Goal: Entertainment & Leisure: Browse casually

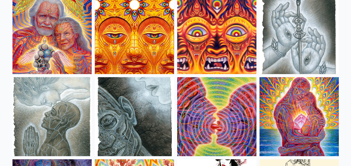
scroll to position [1624, 0]
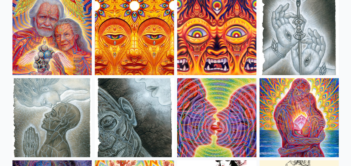
click at [231, 57] on img at bounding box center [216, 35] width 79 height 79
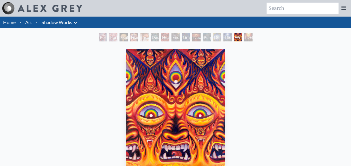
scroll to position [0, 0]
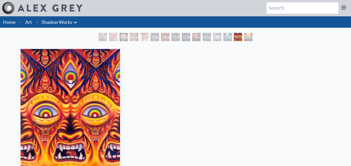
click at [0, 119] on div "Wrathful Deity 2010, acrylic on linen, 30 x 40 in. Visit the CoSM Shop" at bounding box center [70, 146] width 342 height 198
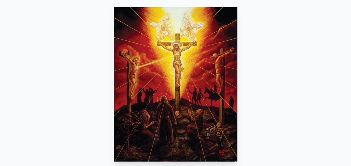
scroll to position [21, 0]
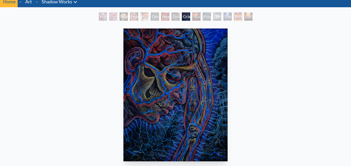
click at [184, 89] on img "9 / 15" at bounding box center [175, 95] width 104 height 133
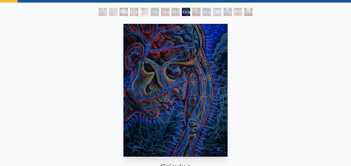
scroll to position [25, 0]
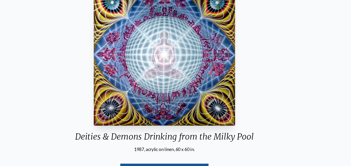
scroll to position [55, 0]
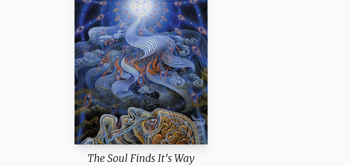
scroll to position [37, 0]
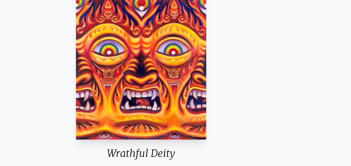
scroll to position [38, 0]
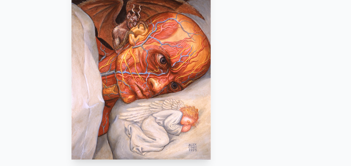
click at [68, 148] on div "Insomnia 1995, oil on wood, 8 x 10 in. Visit the CoSM Shop" at bounding box center [175, 108] width 342 height 198
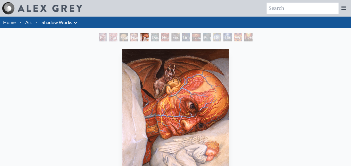
scroll to position [38, 0]
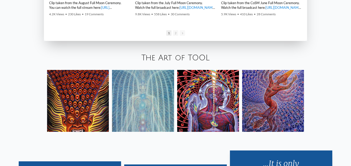
scroll to position [813, 0]
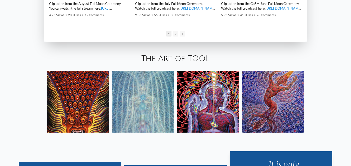
click at [95, 104] on img at bounding box center [78, 102] width 62 height 62
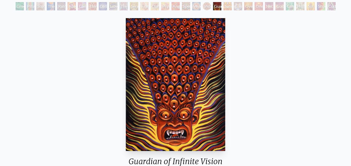
scroll to position [31, 0]
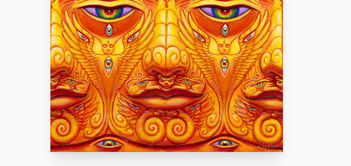
scroll to position [23, 0]
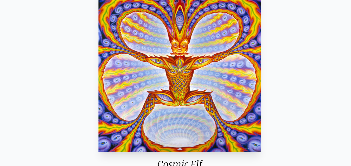
scroll to position [33, 0]
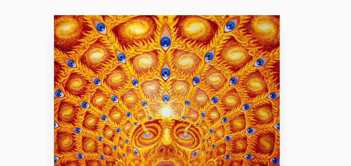
scroll to position [42, 0]
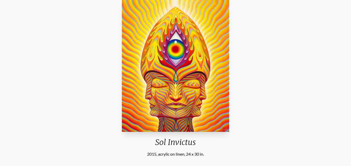
scroll to position [51, 0]
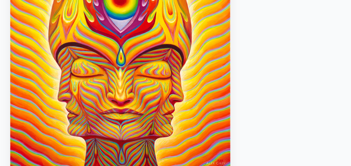
click at [131, 100] on img "29 / 31" at bounding box center [175, 65] width 107 height 133
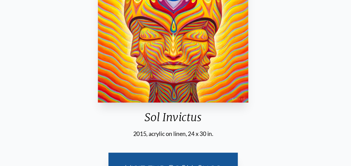
scroll to position [62, 0]
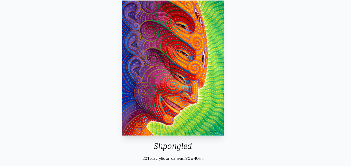
scroll to position [47, 0]
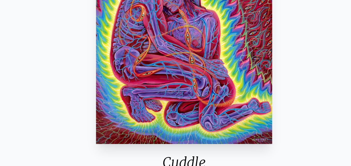
scroll to position [38, 0]
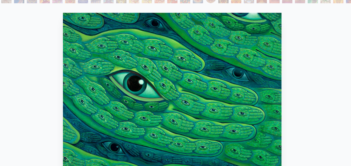
scroll to position [38, 0]
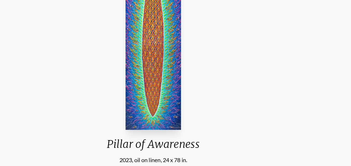
scroll to position [44, 0]
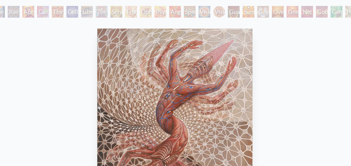
scroll to position [29, 0]
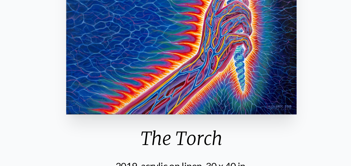
scroll to position [39, 0]
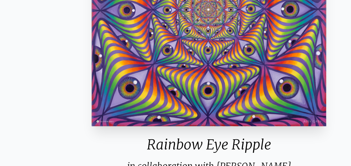
scroll to position [43, 0]
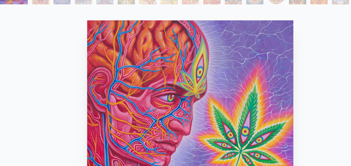
scroll to position [39, 0]
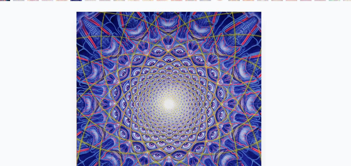
scroll to position [40, 0]
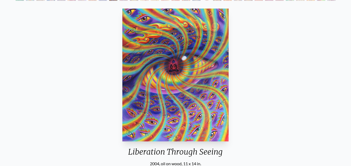
scroll to position [41, 0]
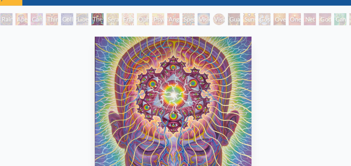
scroll to position [24, 0]
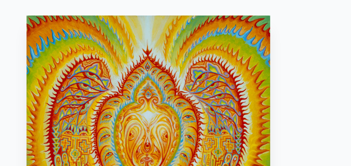
scroll to position [42, 0]
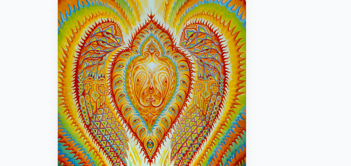
click at [175, 60] on img "12 / 31" at bounding box center [175, 73] width 105 height 133
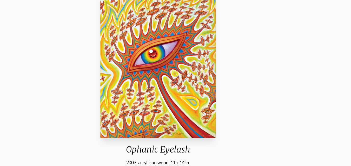
scroll to position [42, 0]
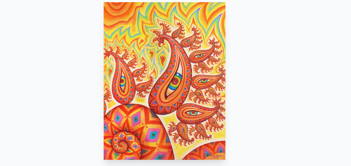
scroll to position [47, 0]
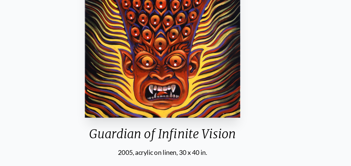
scroll to position [47, 0]
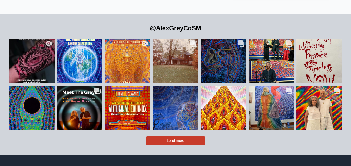
scroll to position [1120, 0]
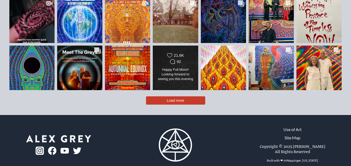
click at [177, 67] on div "Happy Full Moon! Looking forward to seeing you this evening for CoSM’s Septembe…" at bounding box center [175, 74] width 37 height 15
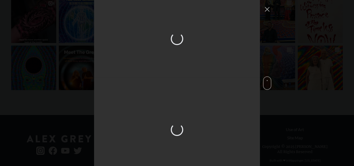
scroll to position [1162, 0]
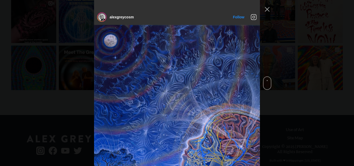
click at [177, 61] on img "Instagram Feed popup" at bounding box center [177, 129] width 166 height 208
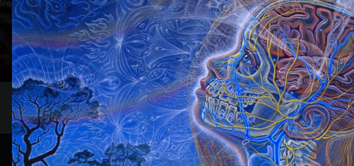
scroll to position [1223, 0]
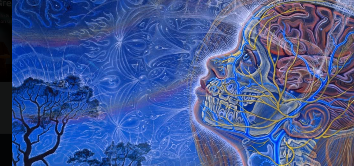
drag, startPoint x: 173, startPoint y: 71, endPoint x: 161, endPoint y: 76, distance: 13.2
click at [161, 76] on img "Instagram Feed popup" at bounding box center [177, 67] width 166 height 208
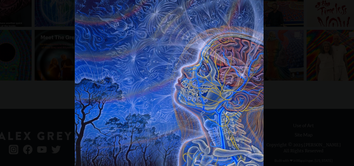
click at [161, 66] on img "Instagram Feed popup" at bounding box center [177, 67] width 166 height 208
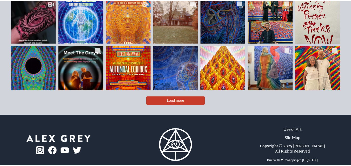
scroll to position [1120, 0]
